Goal: Navigation & Orientation: Find specific page/section

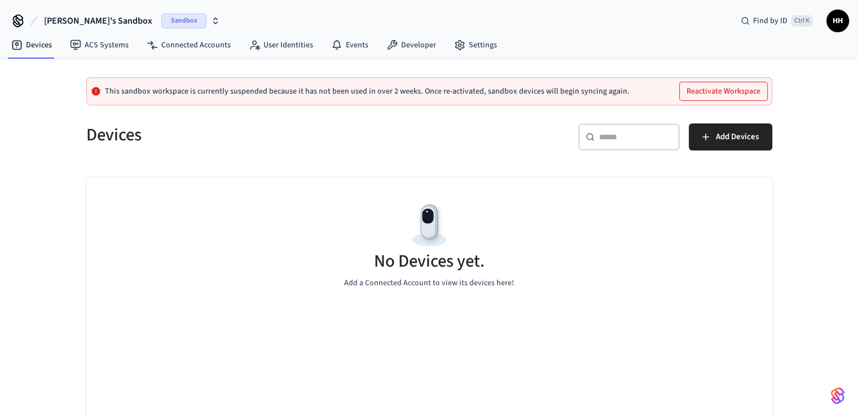
click at [161, 21] on span "Sandbox" at bounding box center [183, 21] width 45 height 15
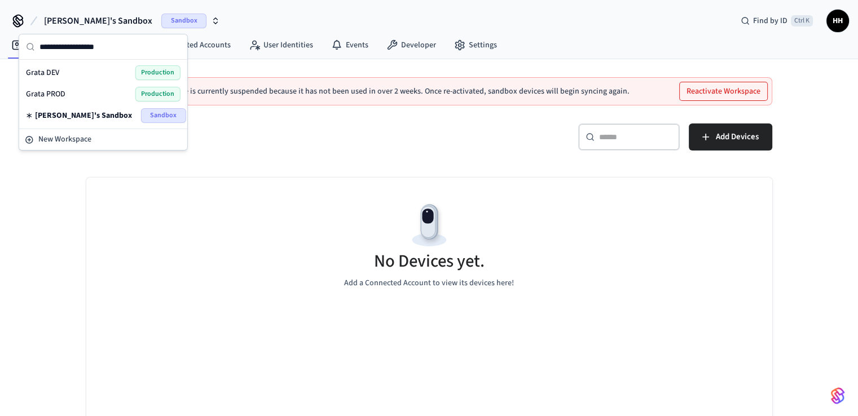
click at [54, 93] on span "Grata PROD" at bounding box center [45, 94] width 39 height 11
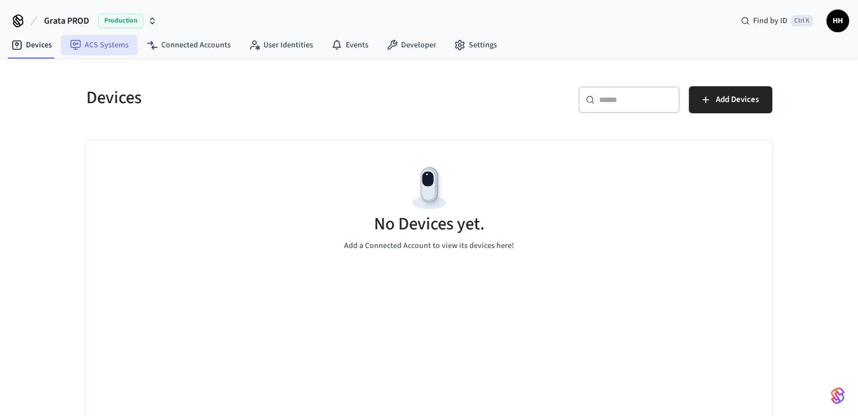
click at [86, 46] on link "ACS Systems" at bounding box center [99, 45] width 77 height 20
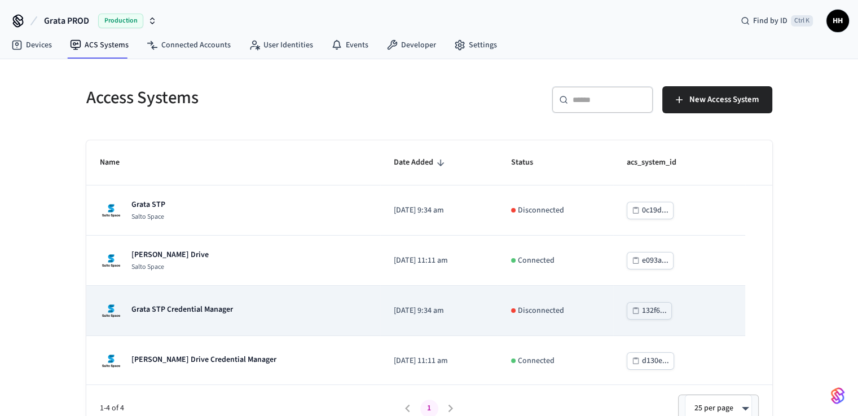
scroll to position [1, 0]
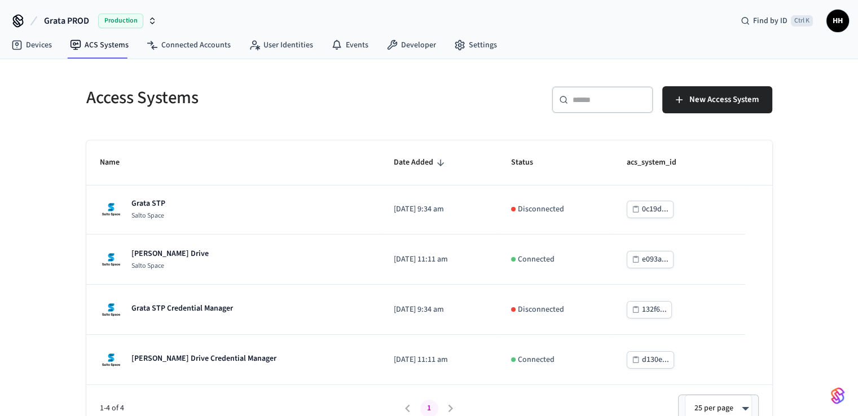
click at [124, 20] on span "Production" at bounding box center [120, 21] width 45 height 15
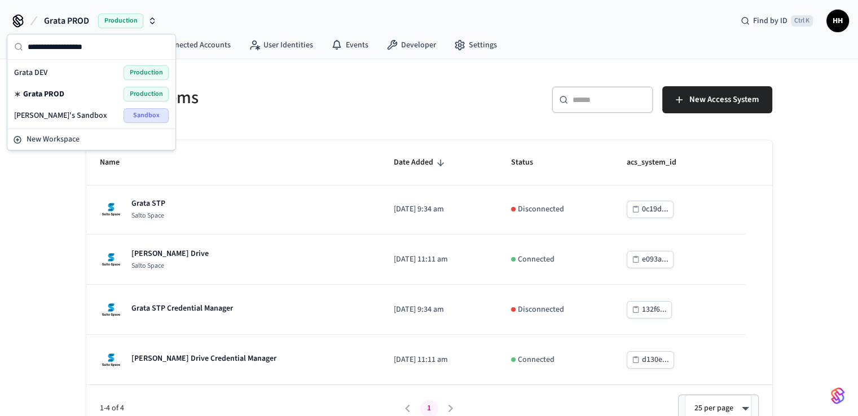
click at [66, 73] on div "Grata DEV Production" at bounding box center [91, 72] width 155 height 15
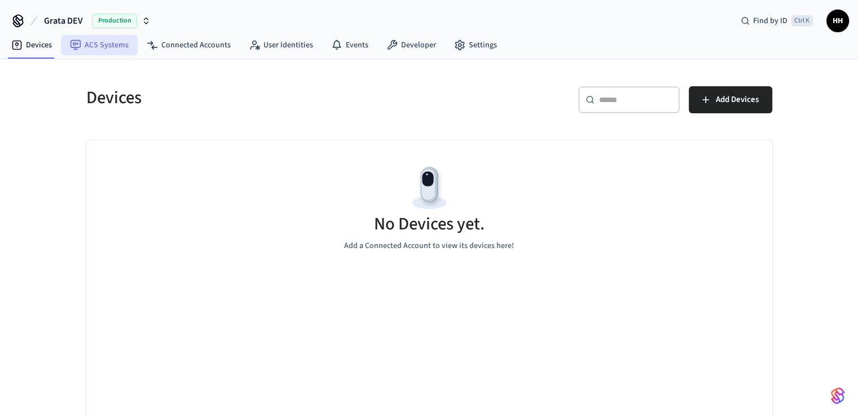
click at [87, 46] on link "ACS Systems" at bounding box center [99, 45] width 77 height 20
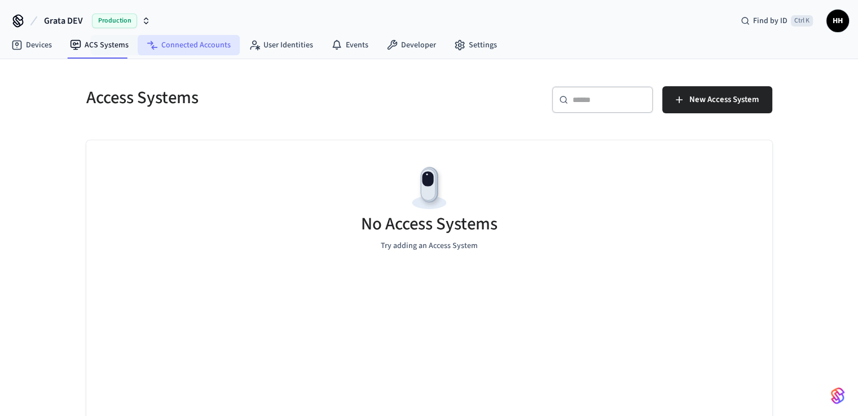
click at [169, 47] on link "Connected Accounts" at bounding box center [189, 45] width 102 height 20
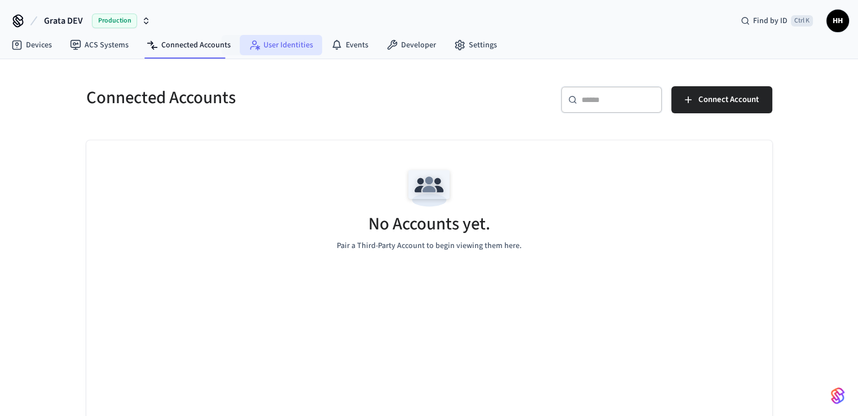
click at [270, 47] on link "User Identities" at bounding box center [281, 45] width 82 height 20
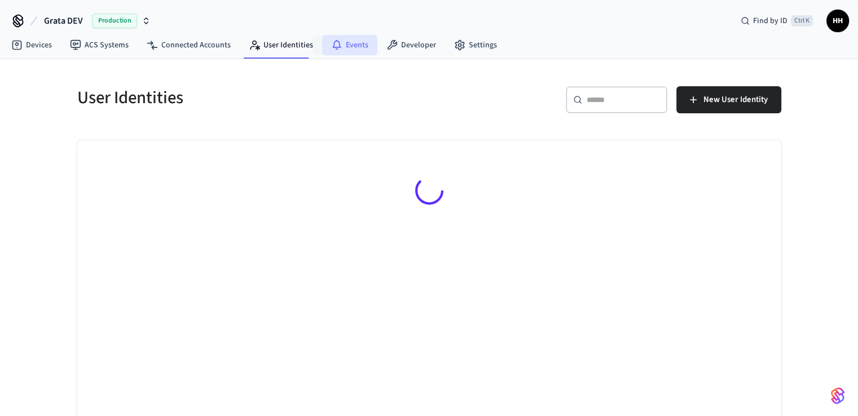
click at [343, 48] on link "Events" at bounding box center [349, 45] width 55 height 20
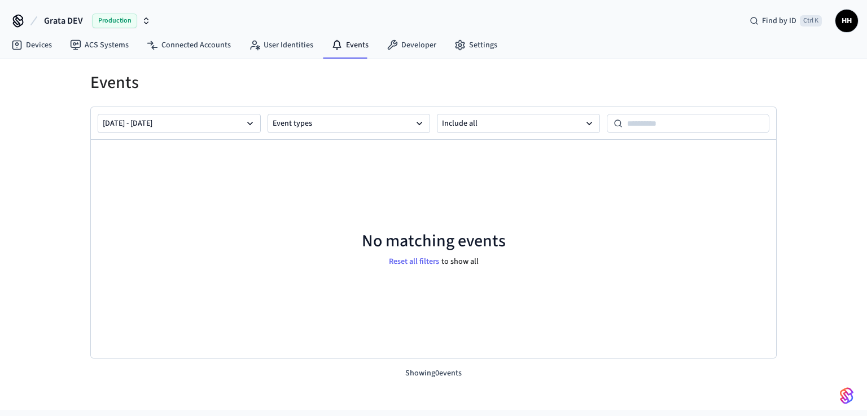
click at [132, 22] on span "Production" at bounding box center [114, 21] width 45 height 15
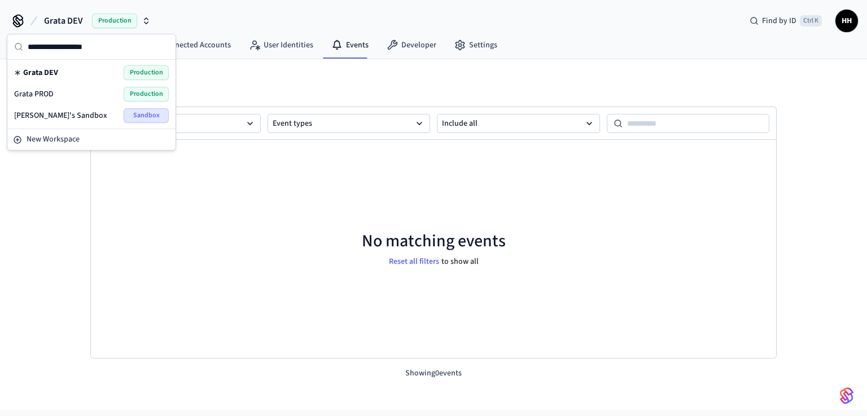
click at [33, 98] on span "Grata PROD" at bounding box center [33, 94] width 39 height 11
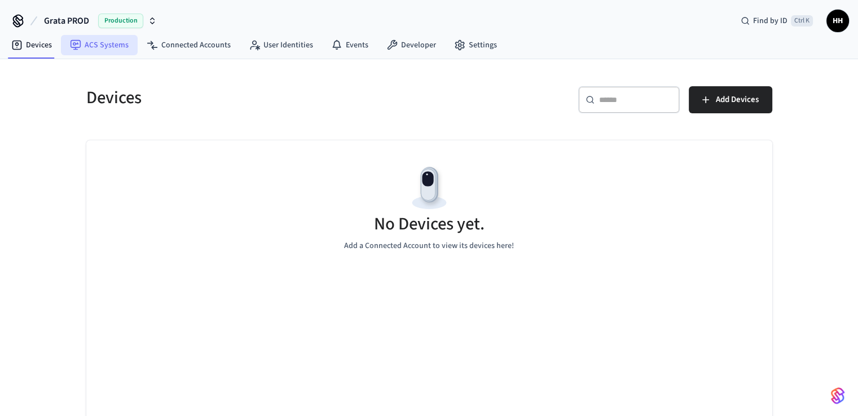
click at [102, 51] on link "ACS Systems" at bounding box center [99, 45] width 77 height 20
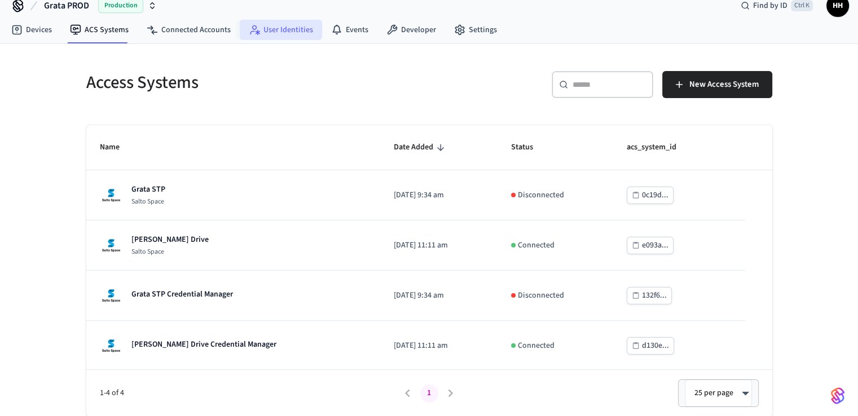
click at [260, 34] on link "User Identities" at bounding box center [281, 30] width 82 height 20
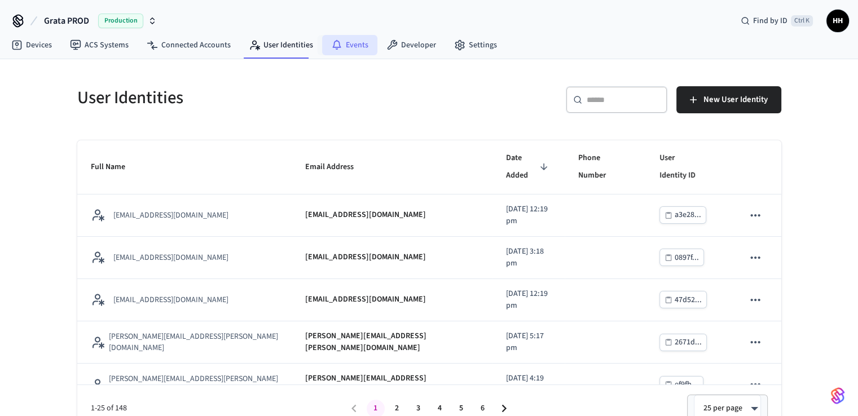
click at [350, 43] on link "Events" at bounding box center [349, 45] width 55 height 20
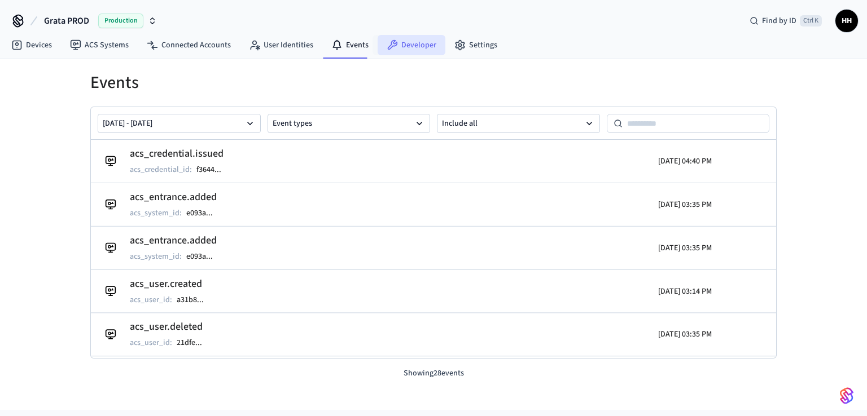
click at [390, 43] on icon at bounding box center [393, 45] width 10 height 10
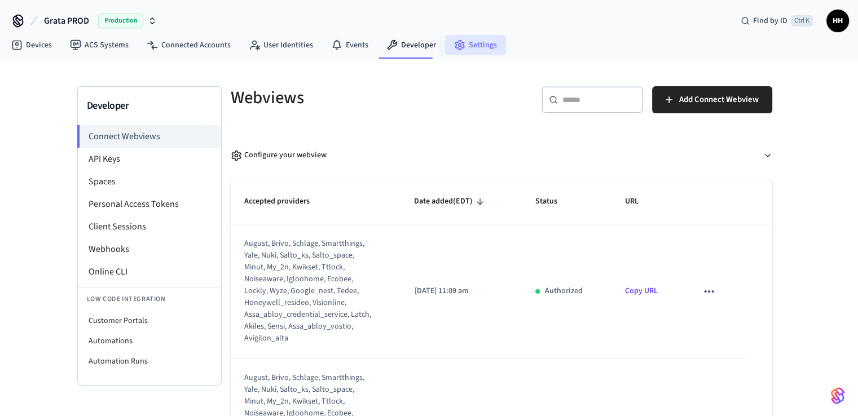
click at [460, 43] on link "Settings" at bounding box center [475, 45] width 61 height 20
